Goal: Transaction & Acquisition: Obtain resource

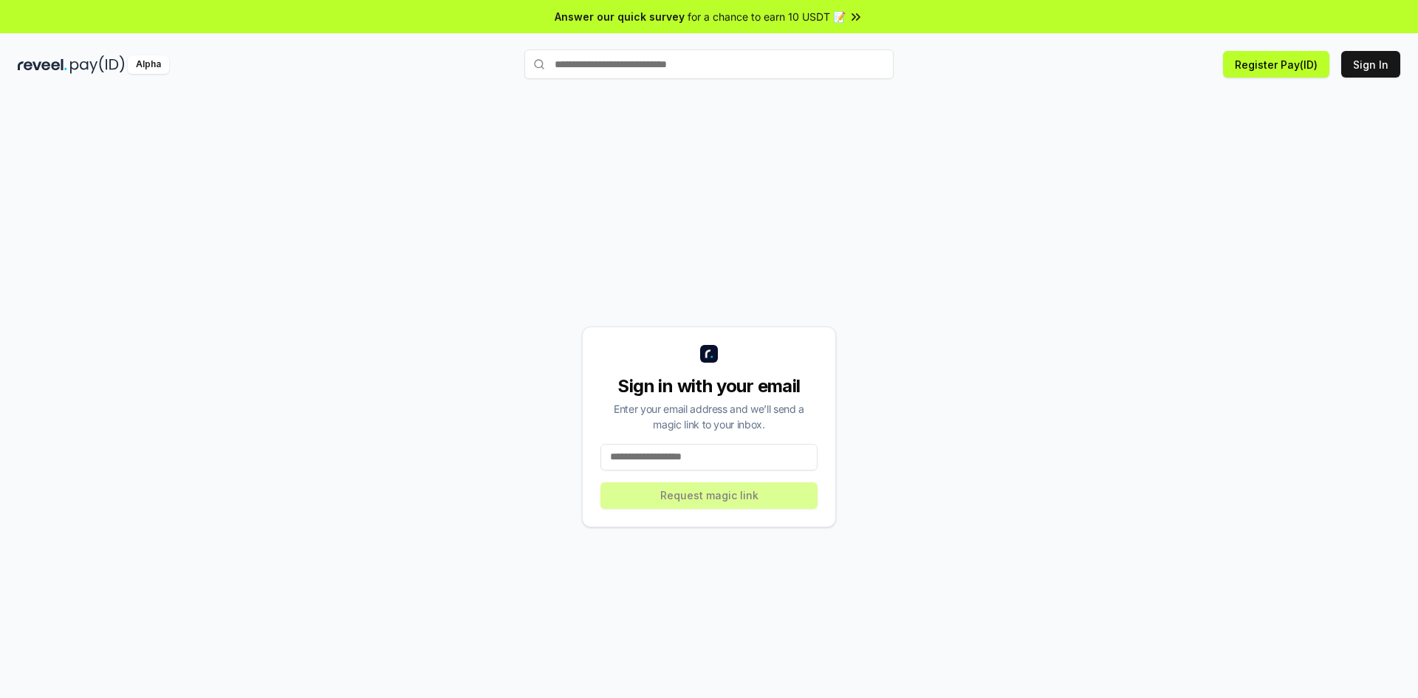
click at [730, 448] on input at bounding box center [708, 457] width 217 height 27
type input "**********"
click at [723, 495] on button "Request magic link" at bounding box center [708, 495] width 217 height 27
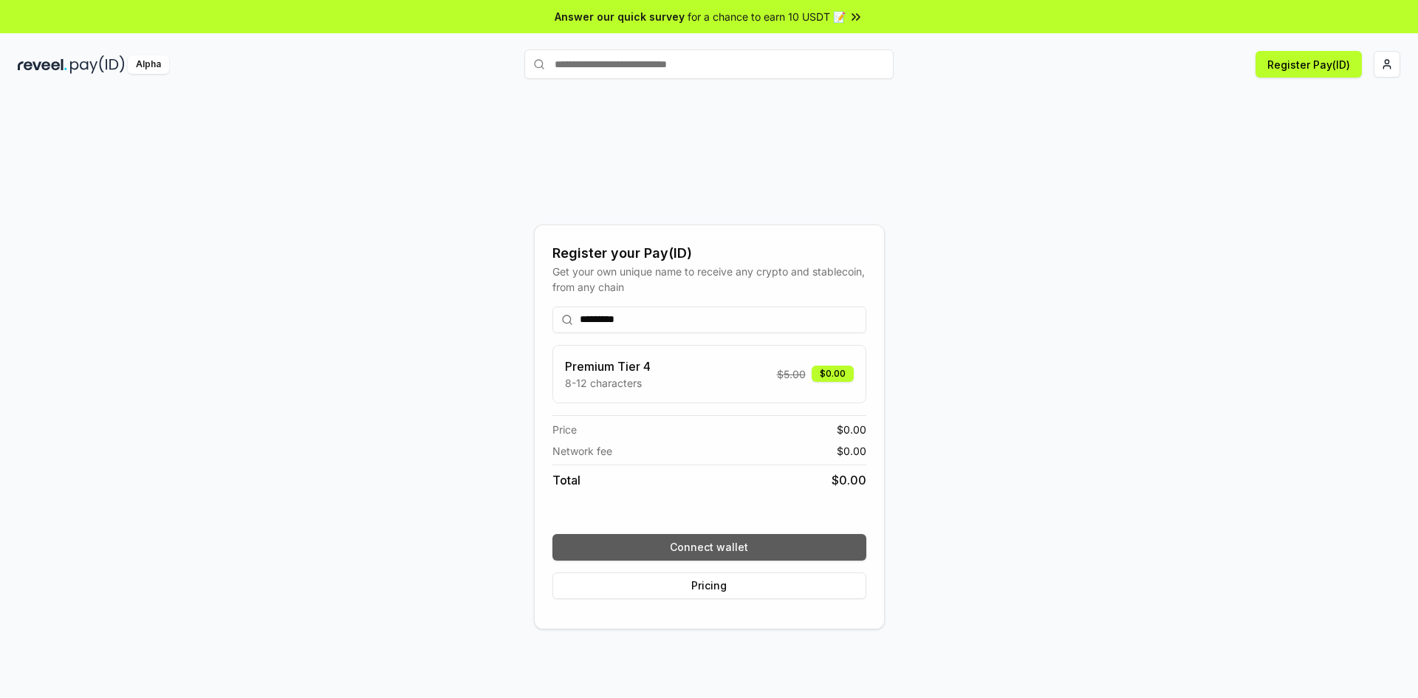
type input "*********"
click at [711, 541] on button "Connect wallet" at bounding box center [709, 547] width 314 height 27
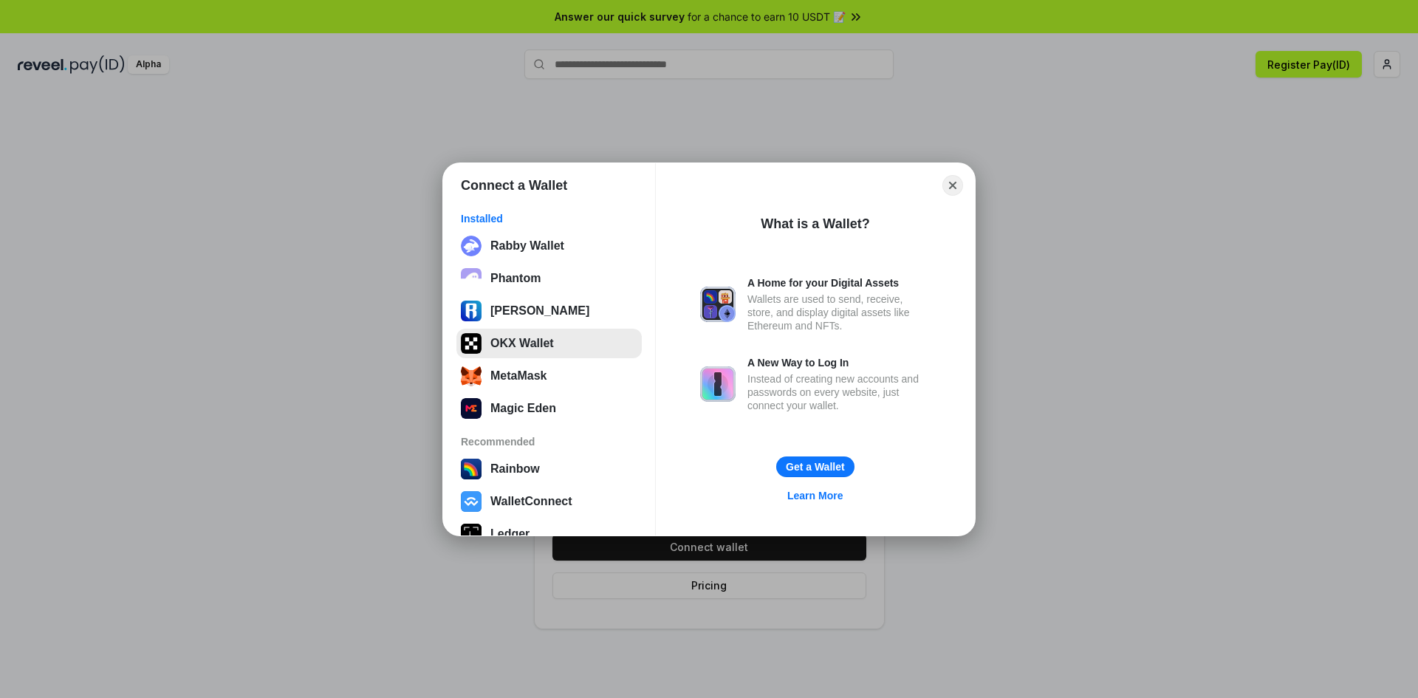
click at [557, 346] on button "OKX Wallet" at bounding box center [548, 344] width 185 height 30
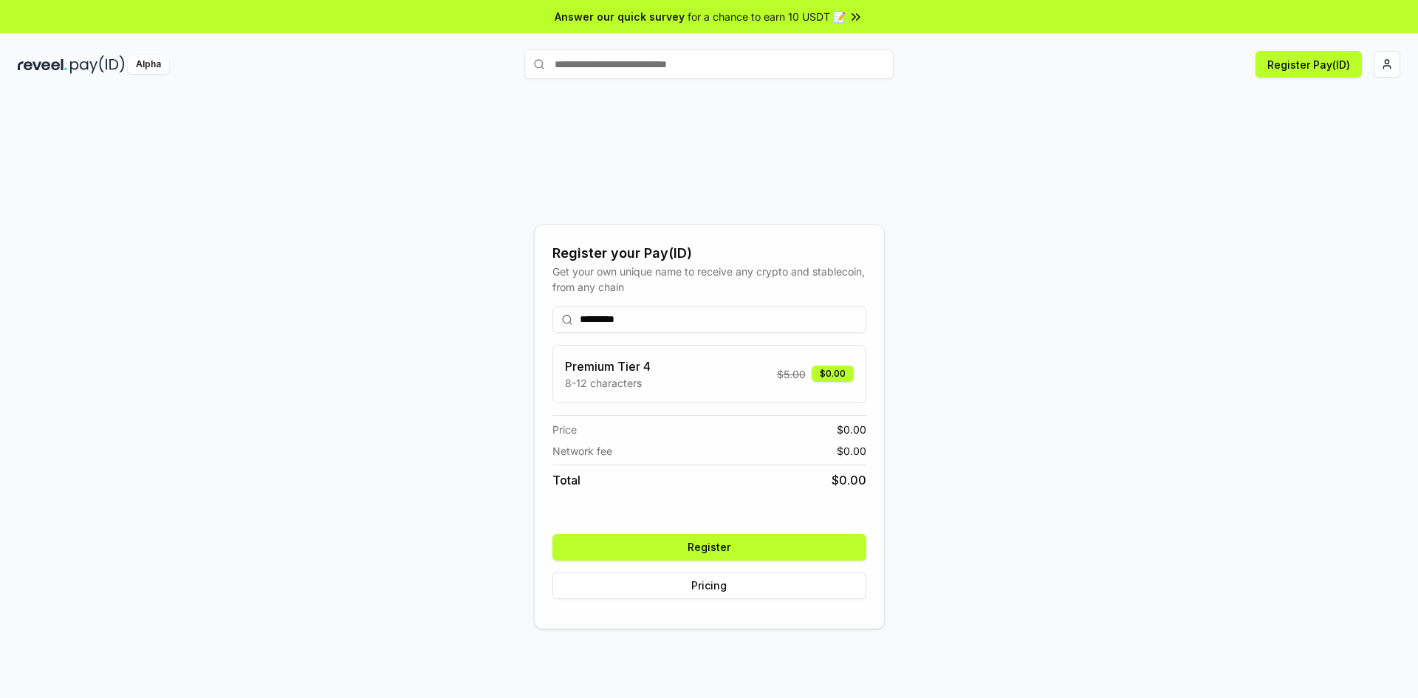
click at [713, 546] on button "Register" at bounding box center [709, 547] width 314 height 27
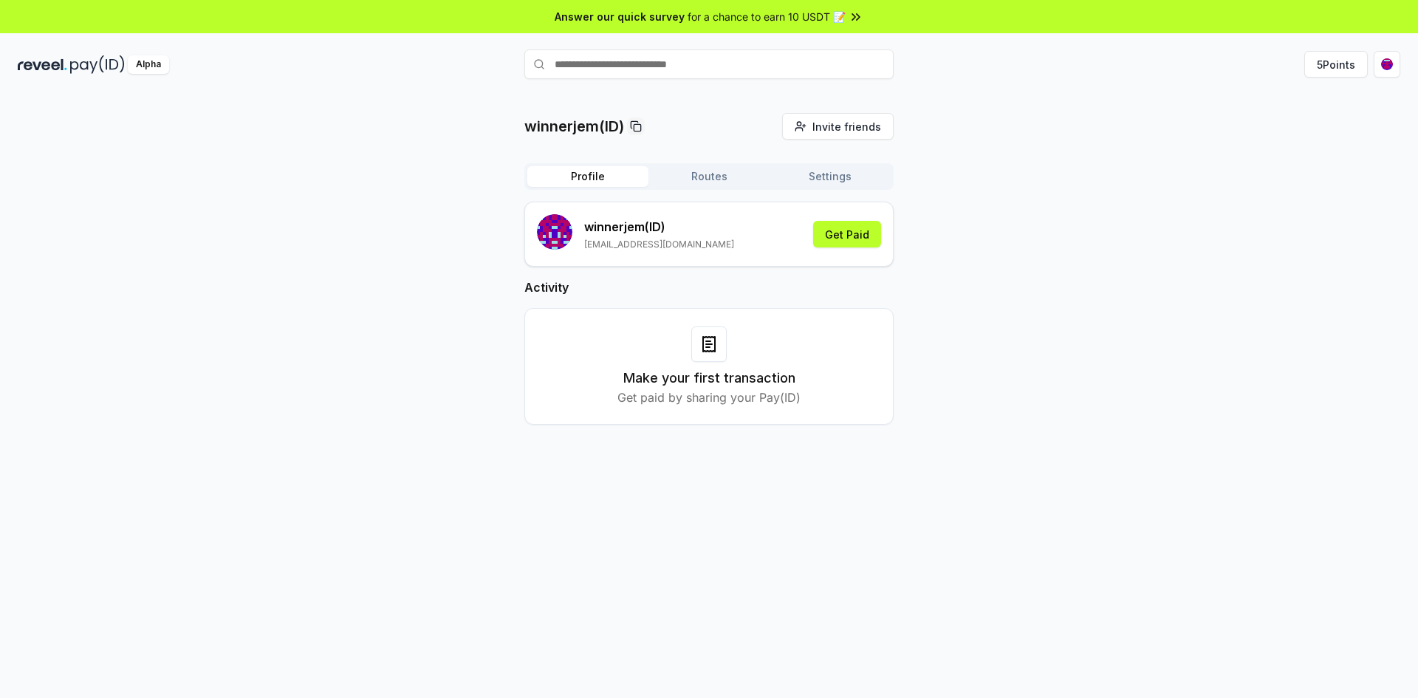
click at [714, 330] on div at bounding box center [708, 343] width 35 height 35
click at [845, 374] on div "Make your first transaction Get paid by sharing your Pay(ID)" at bounding box center [709, 366] width 332 height 80
click at [854, 237] on button "Get Paid" at bounding box center [847, 234] width 68 height 27
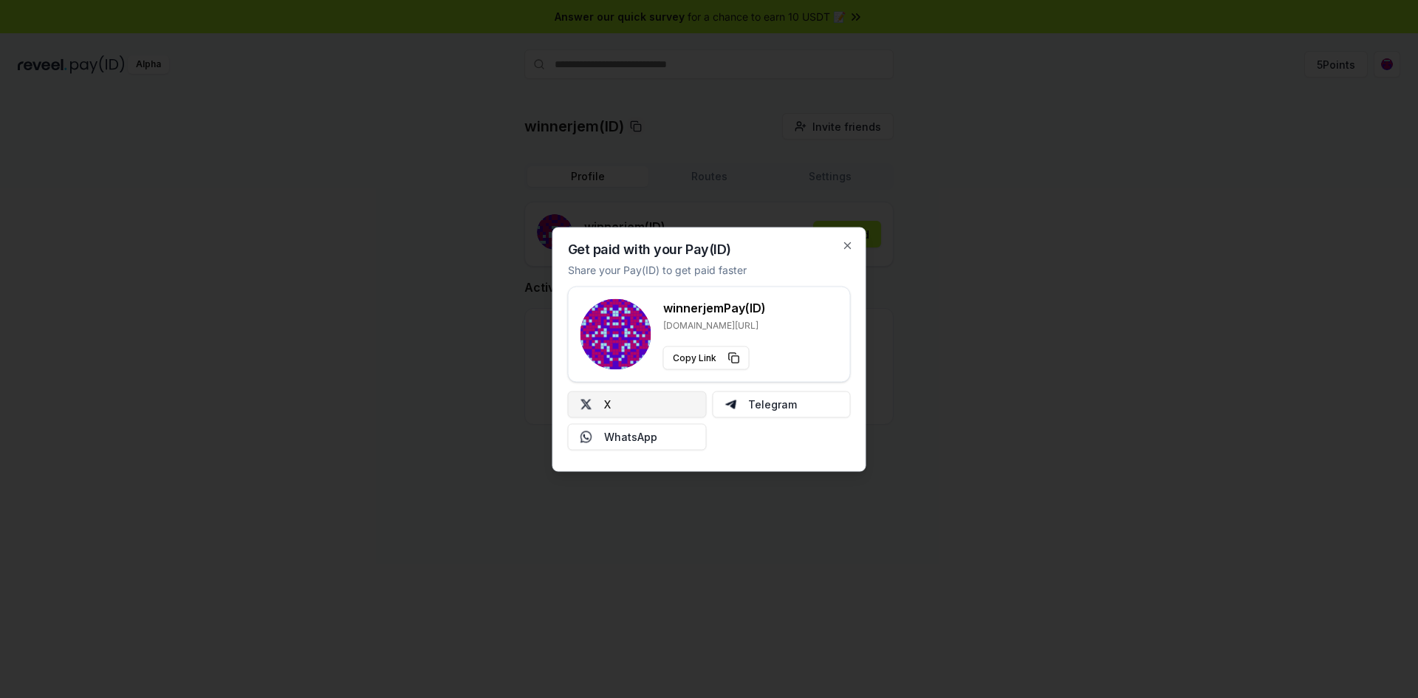
click at [651, 409] on button "X" at bounding box center [637, 404] width 139 height 27
click at [846, 244] on icon "button" at bounding box center [848, 245] width 6 height 6
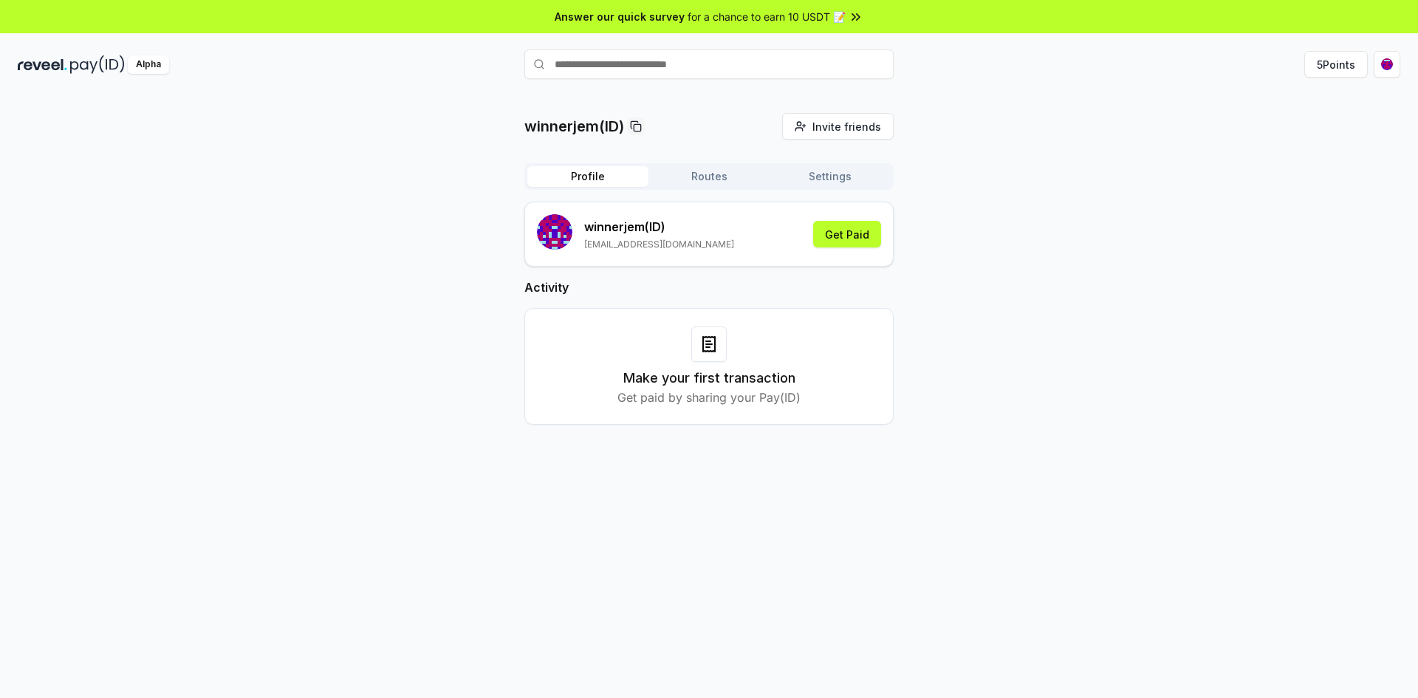
click at [709, 174] on button "Routes" at bounding box center [708, 176] width 121 height 21
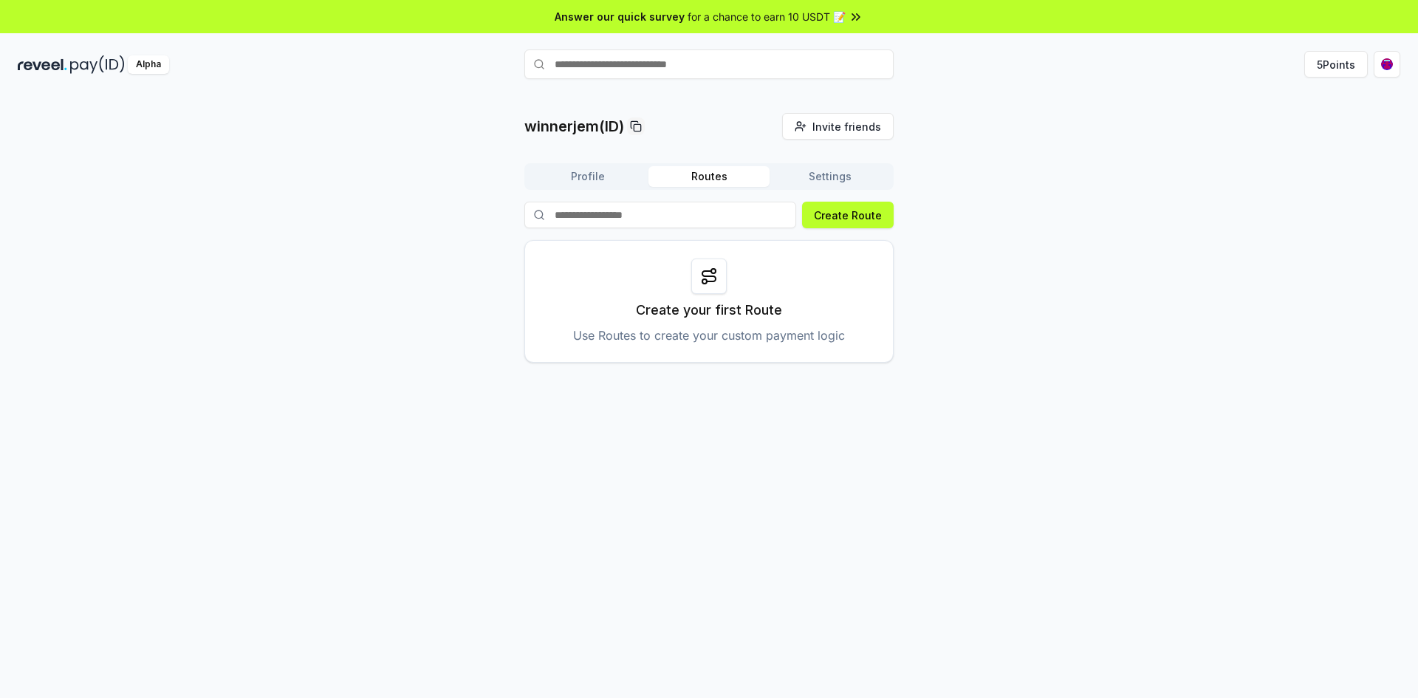
click at [594, 179] on button "Profile" at bounding box center [587, 176] width 121 height 21
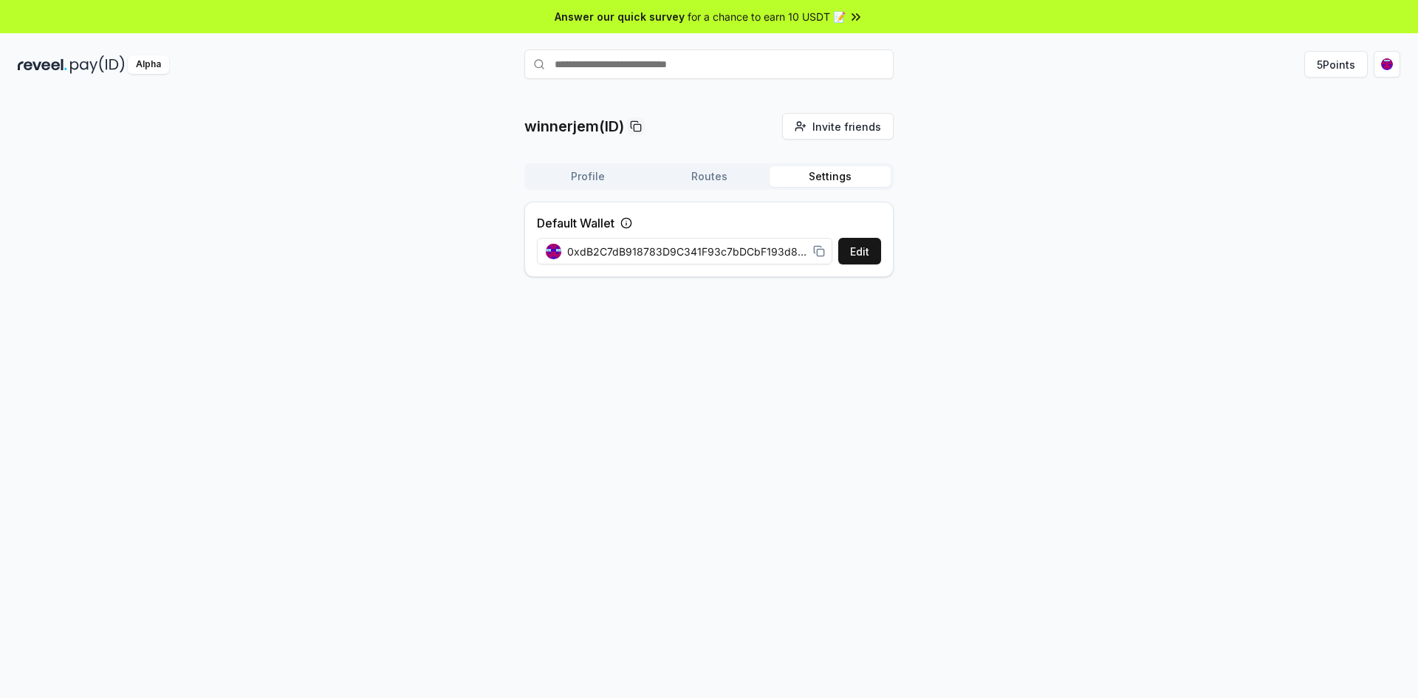
click at [868, 179] on button "Settings" at bounding box center [829, 176] width 121 height 21
click at [702, 180] on button "Routes" at bounding box center [708, 176] width 121 height 21
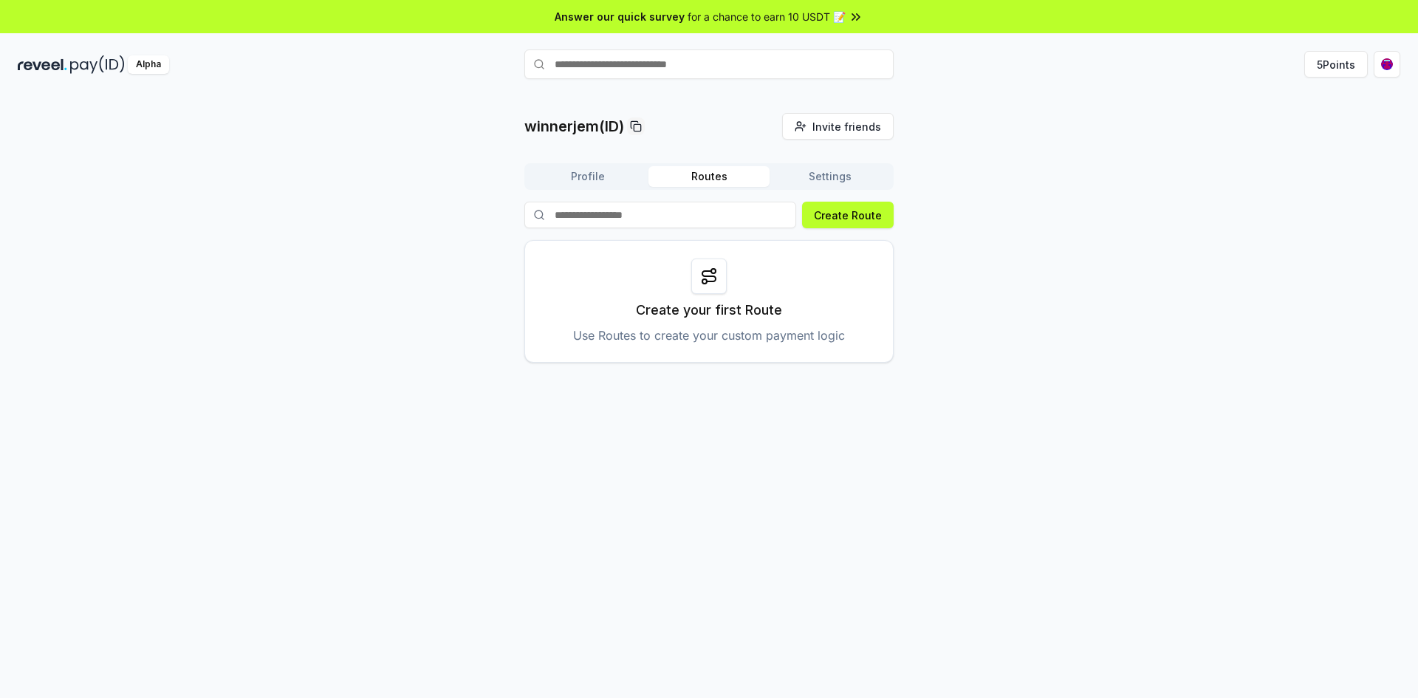
click at [573, 174] on button "Profile" at bounding box center [587, 176] width 121 height 21
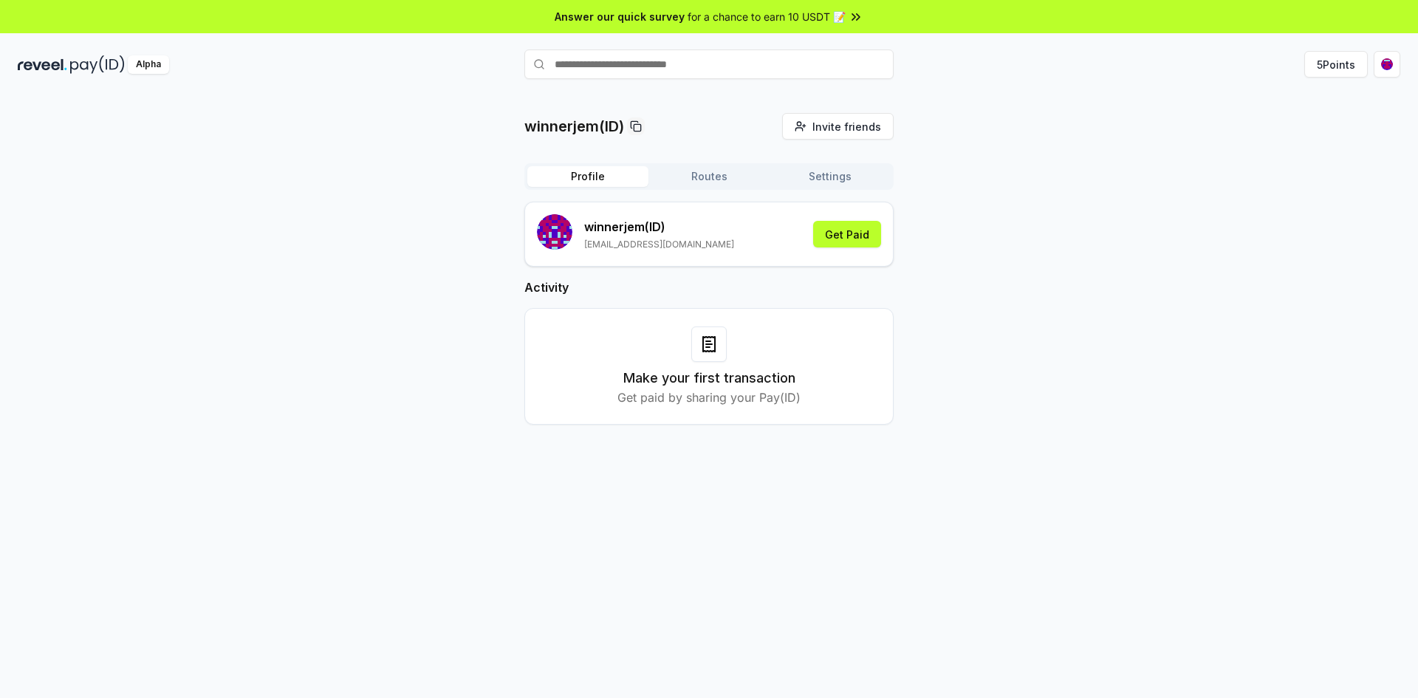
click at [858, 17] on icon at bounding box center [858, 16] width 3 height 6
click at [711, 172] on button "Routes" at bounding box center [708, 176] width 121 height 21
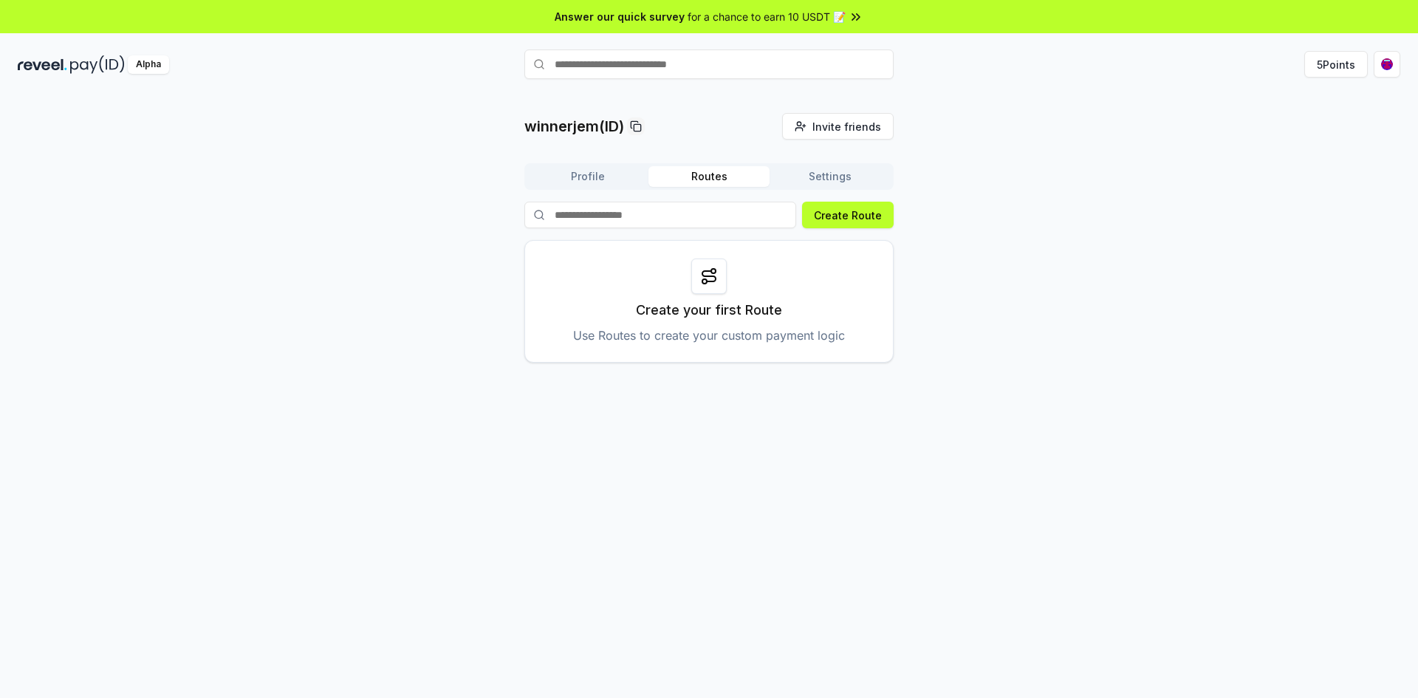
click at [605, 178] on button "Profile" at bounding box center [587, 176] width 121 height 21
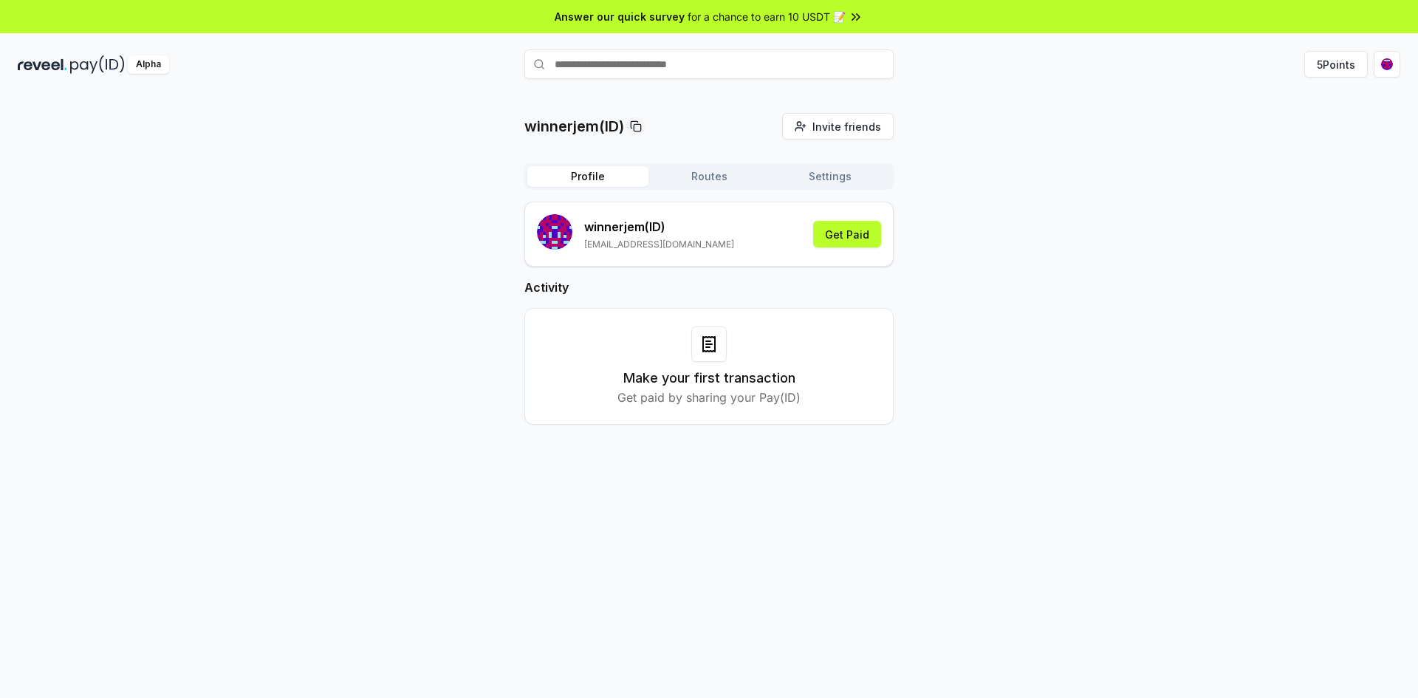
click at [605, 68] on input "text" at bounding box center [708, 64] width 369 height 30
click at [1343, 67] on button "5 Points" at bounding box center [1336, 64] width 64 height 27
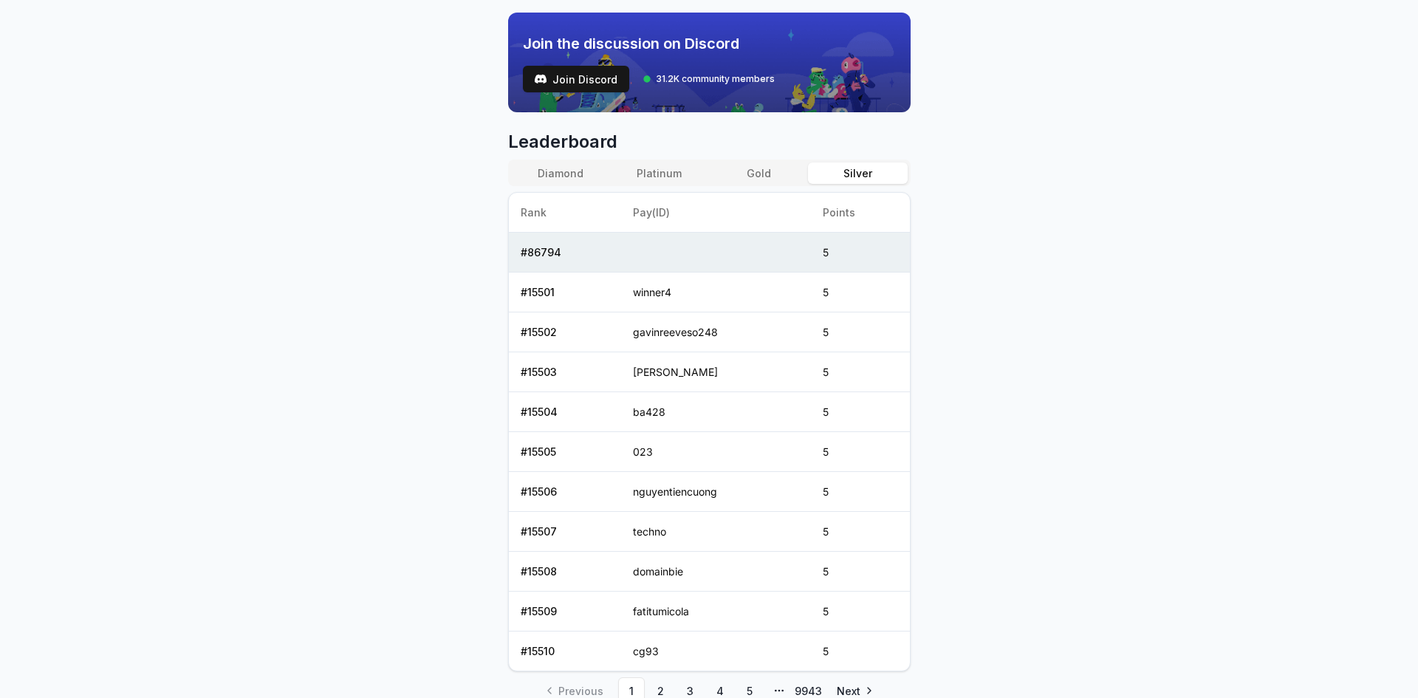
scroll to position [282, 0]
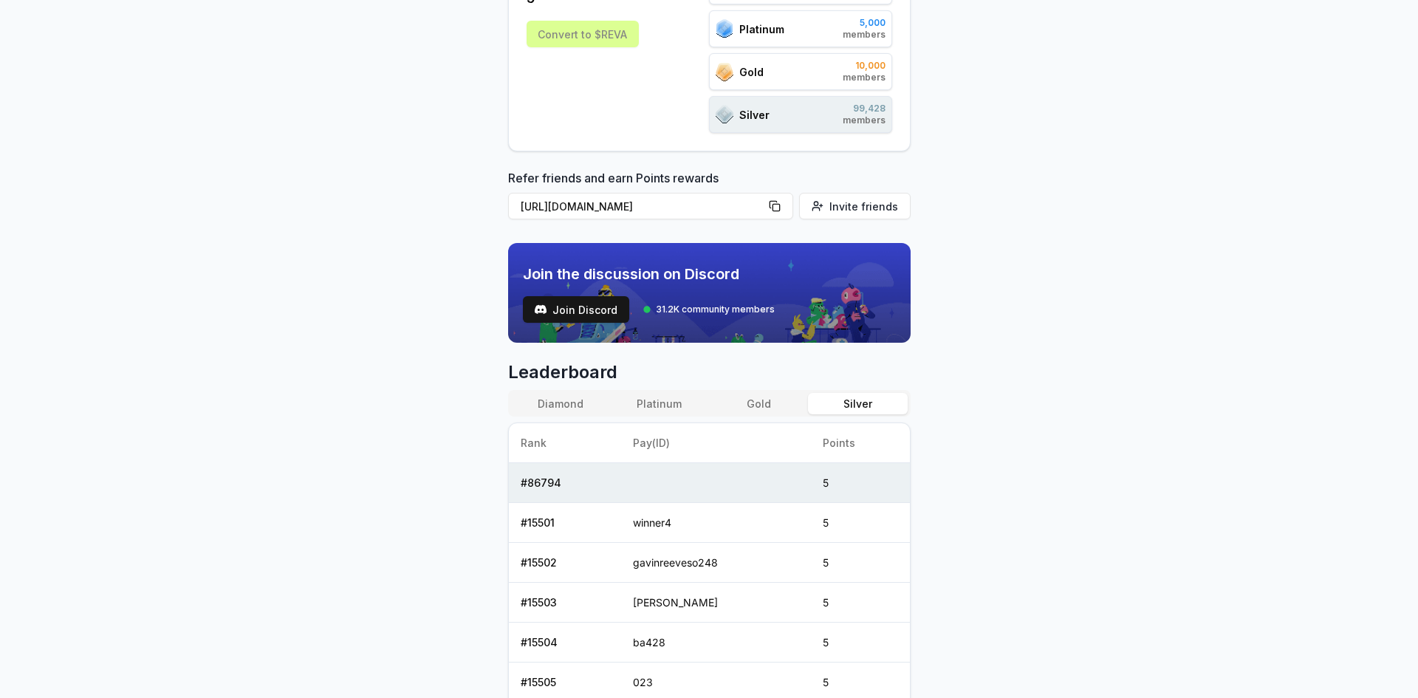
click at [764, 399] on button "Gold" at bounding box center [758, 403] width 99 height 21
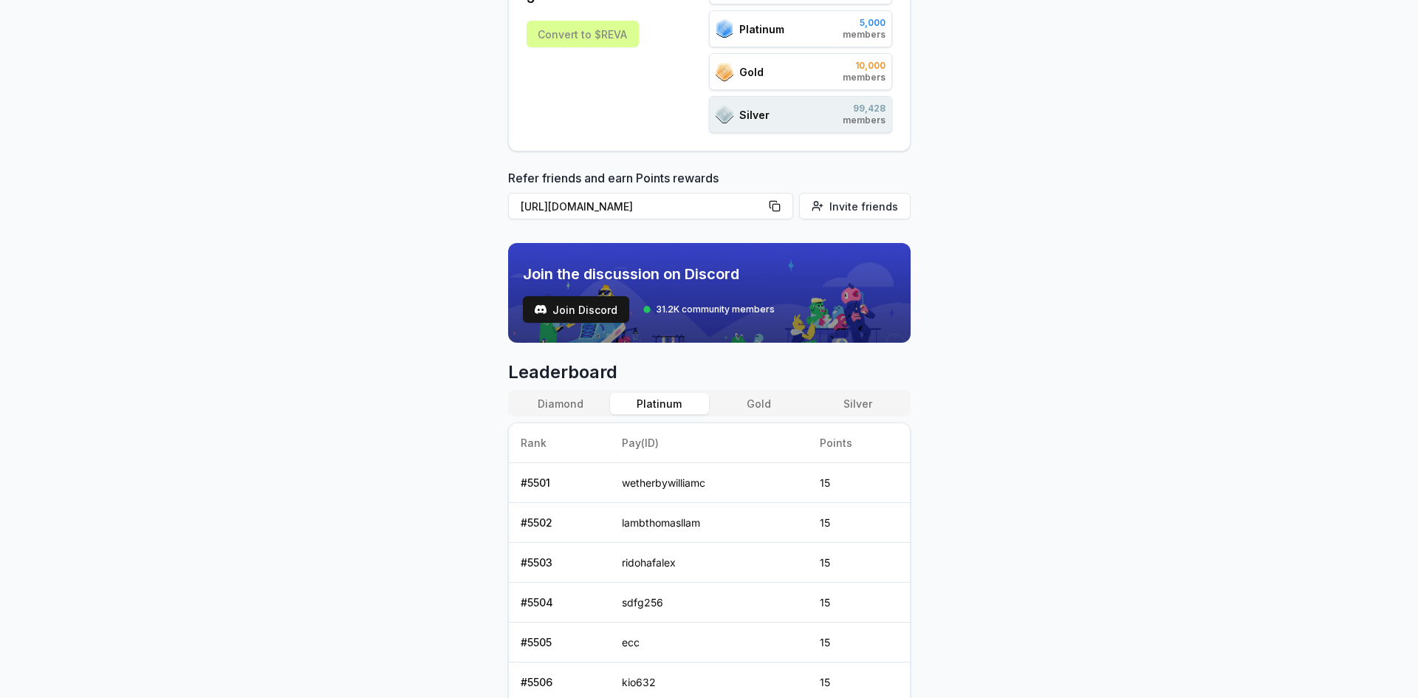
click at [661, 405] on button "Platinum" at bounding box center [659, 403] width 99 height 21
click at [569, 397] on button "Diamond" at bounding box center [560, 403] width 99 height 21
click at [848, 399] on button "Silver" at bounding box center [857, 403] width 99 height 21
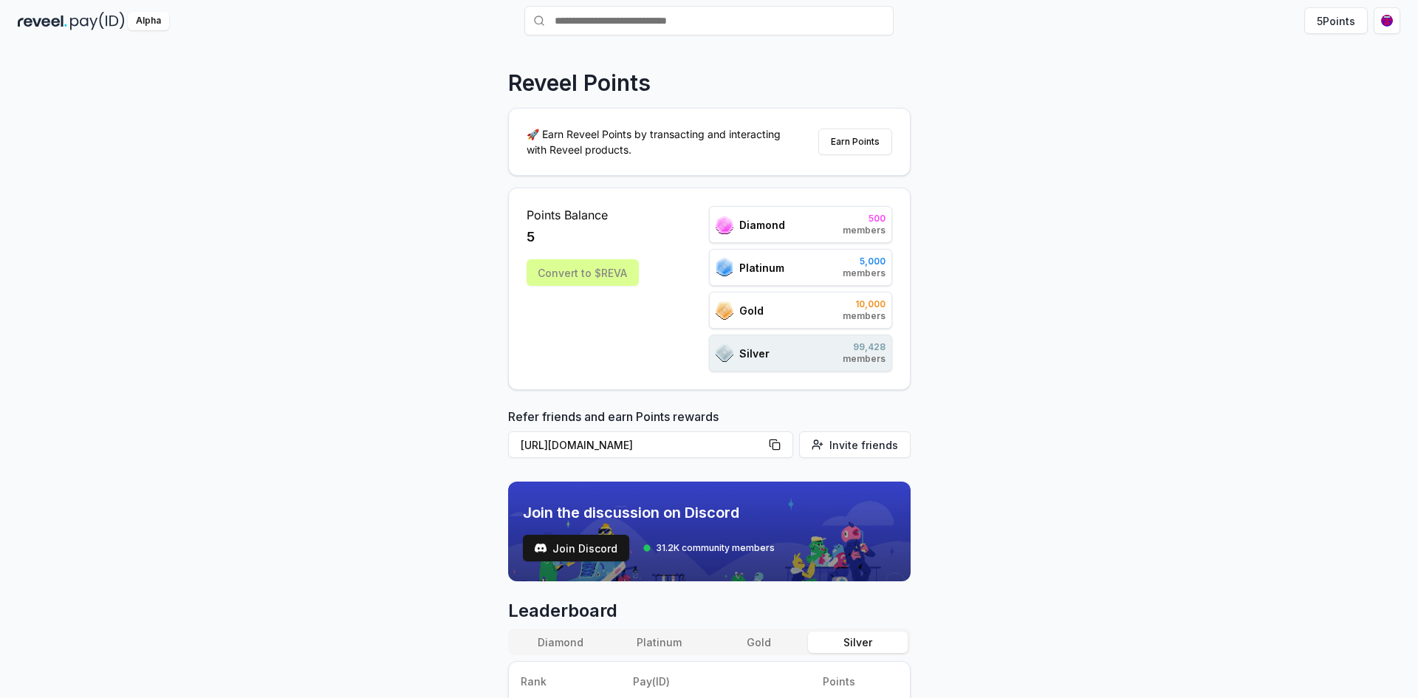
scroll to position [0, 0]
